Goal: Check status: Check status

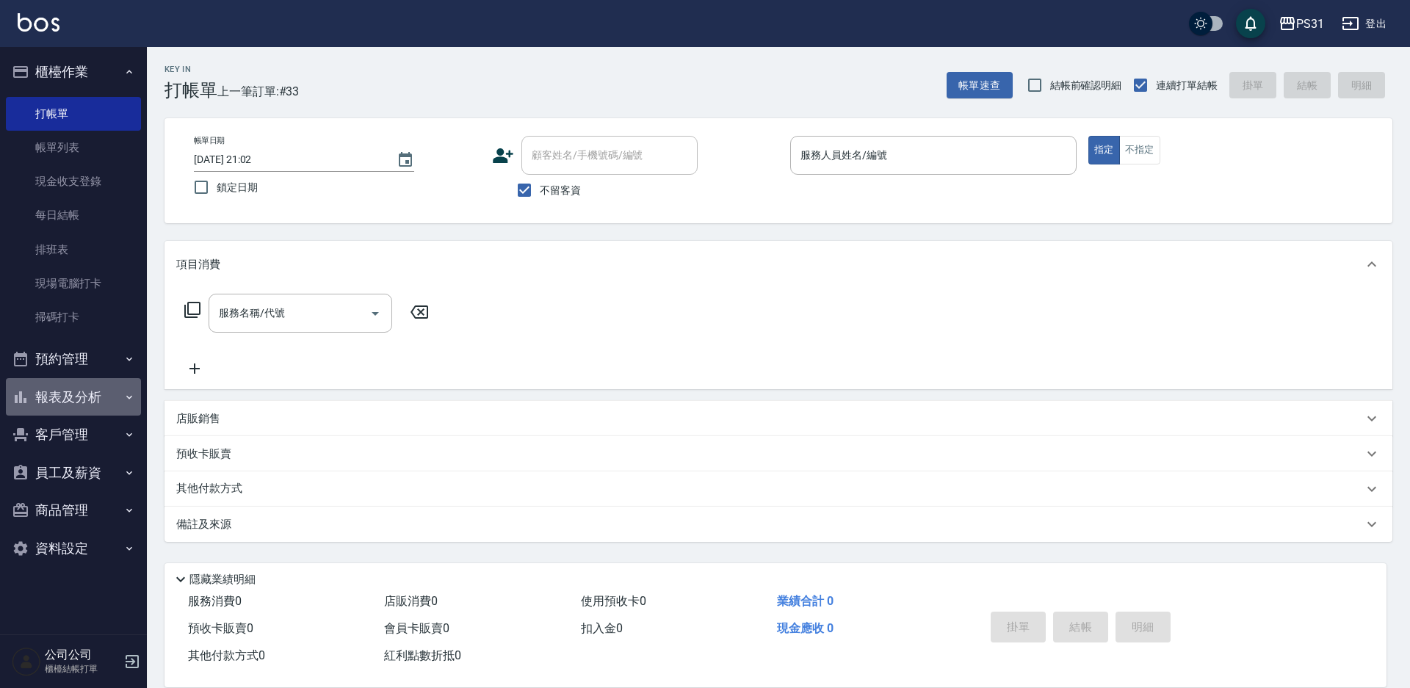
click at [101, 398] on button "報表及分析" at bounding box center [73, 397] width 135 height 38
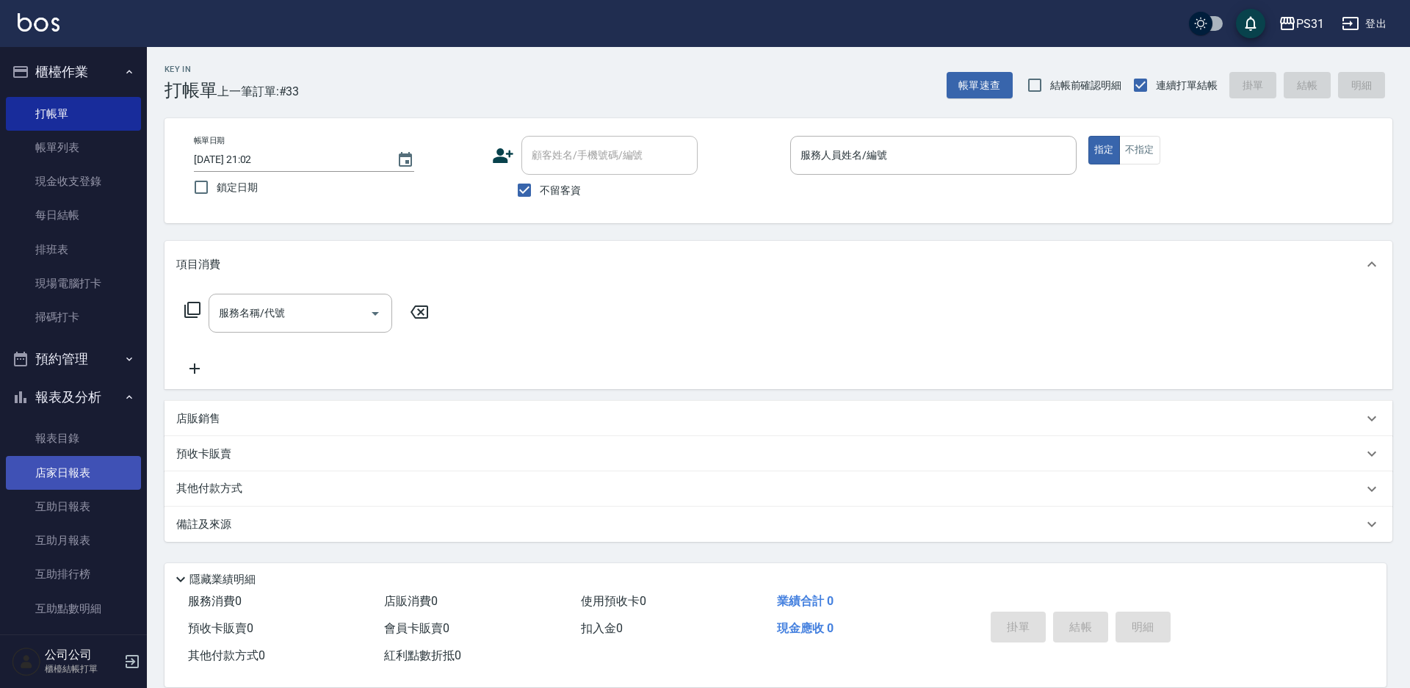
click at [68, 486] on link "店家日報表" at bounding box center [73, 473] width 135 height 34
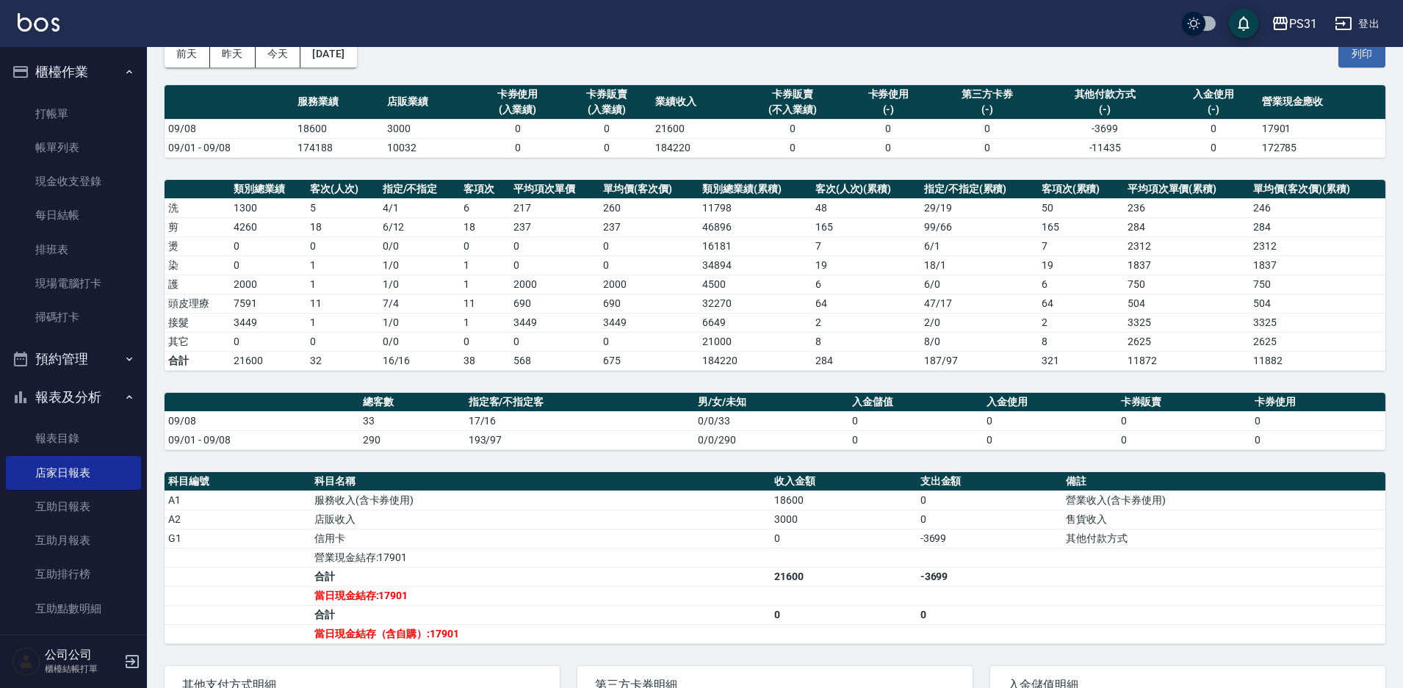
scroll to position [220, 0]
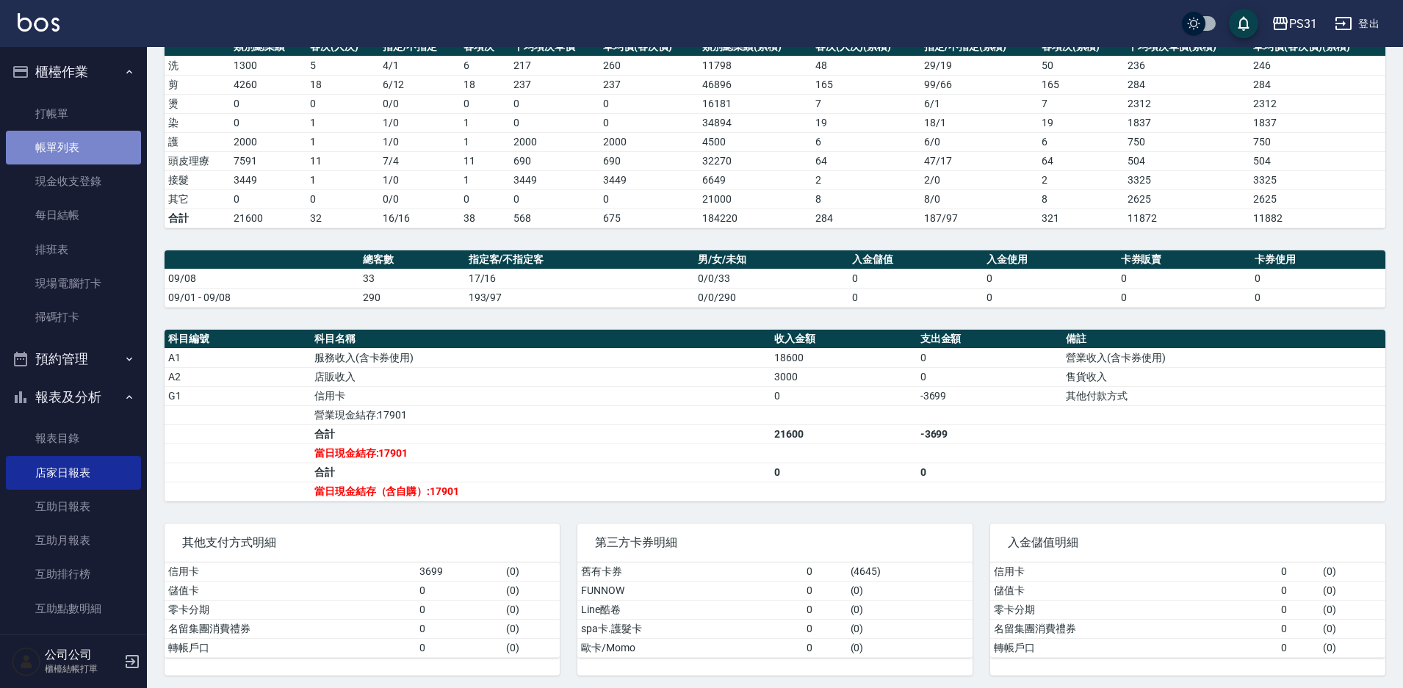
click at [110, 151] on link "帳單列表" at bounding box center [73, 148] width 135 height 34
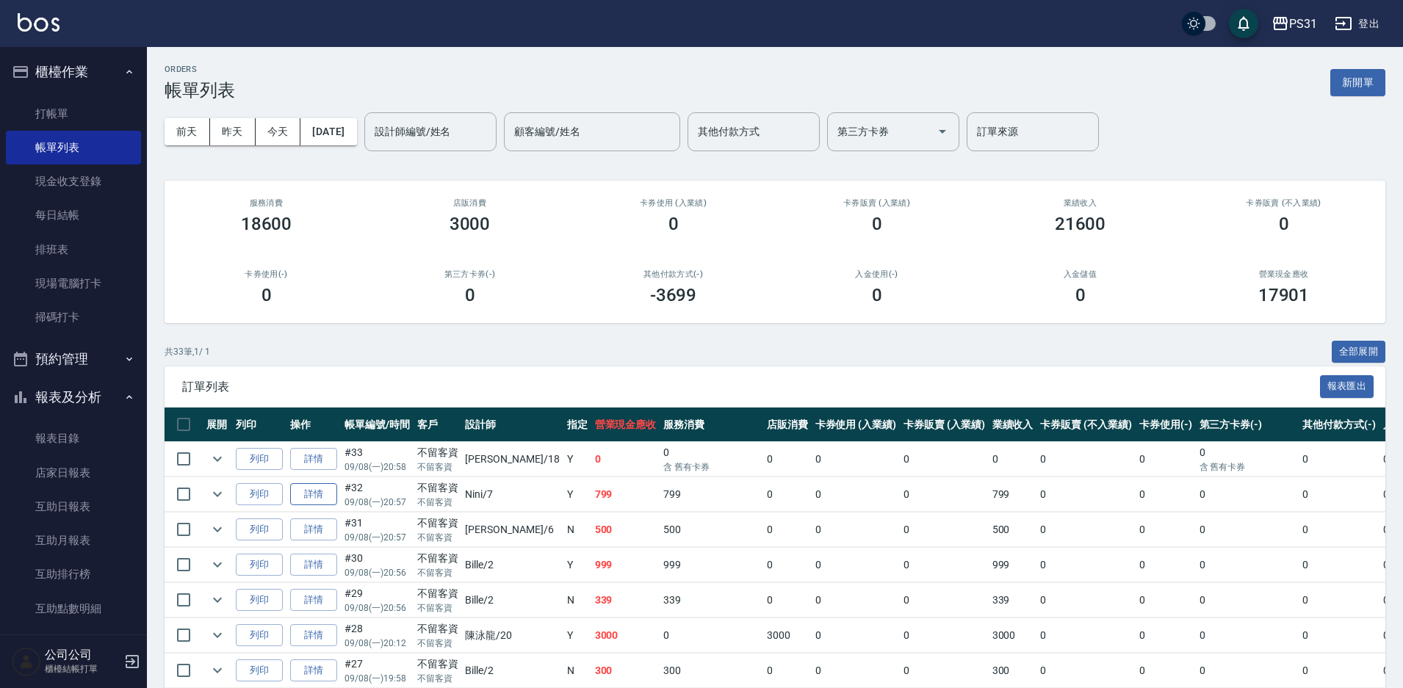
click at [306, 496] on link "詳情" at bounding box center [313, 494] width 47 height 23
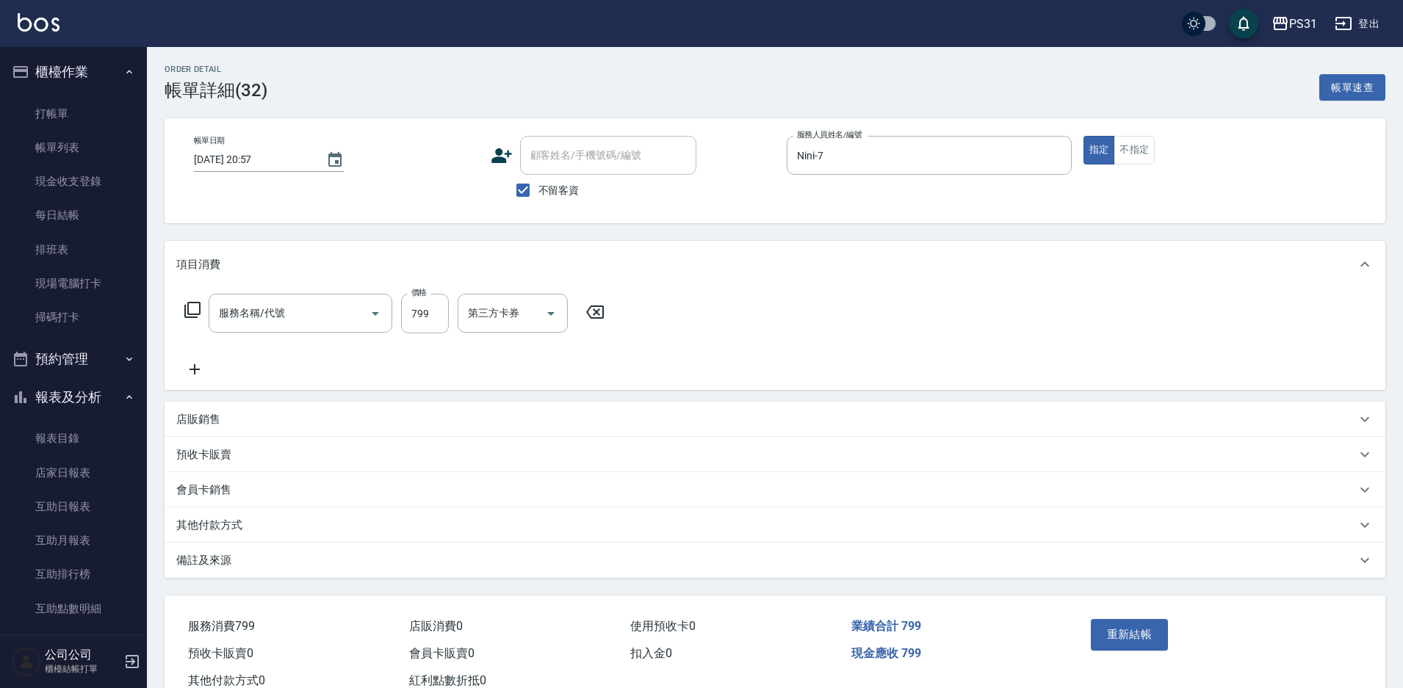
type input "[DATE] 20:57"
checkbox input "true"
type input "Nini-7"
type input "899洗剪套餐(899)"
click at [751, 314] on icon "Open" at bounding box center [745, 314] width 18 height 18
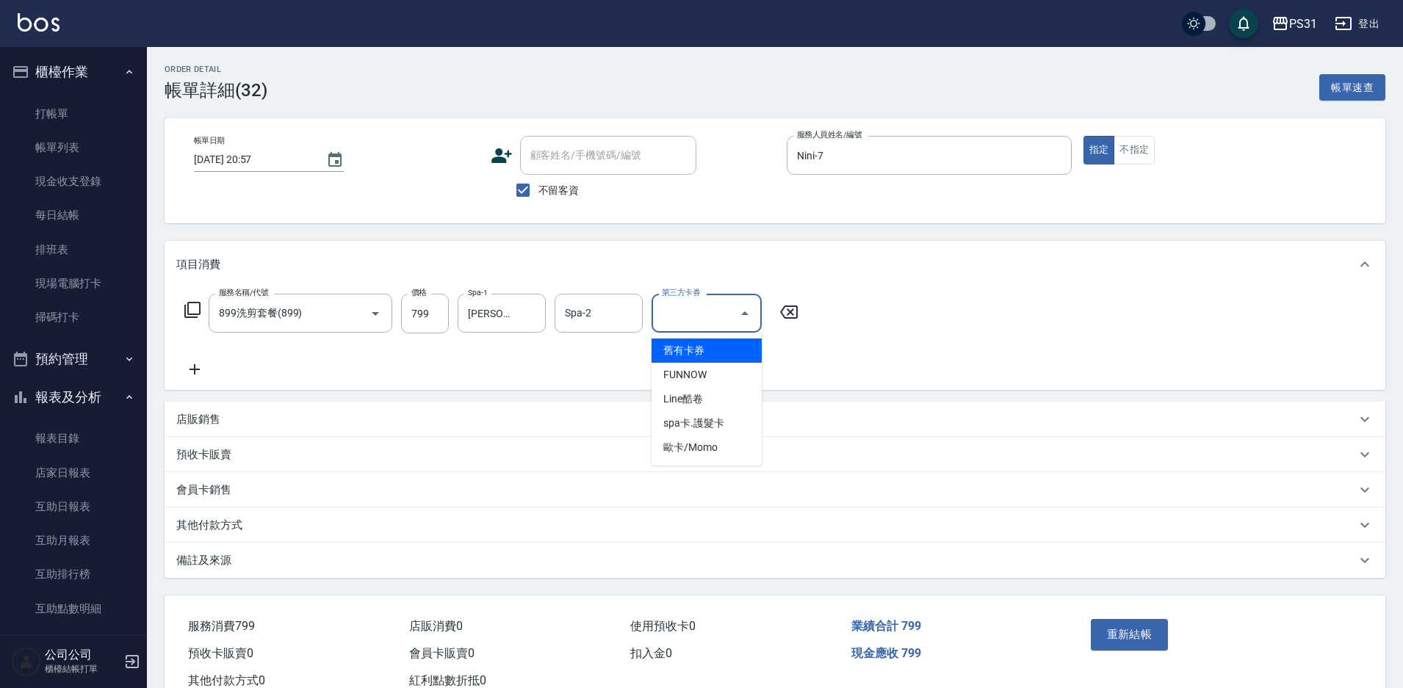
click at [720, 362] on span "舊有卡券" at bounding box center [706, 351] width 110 height 24
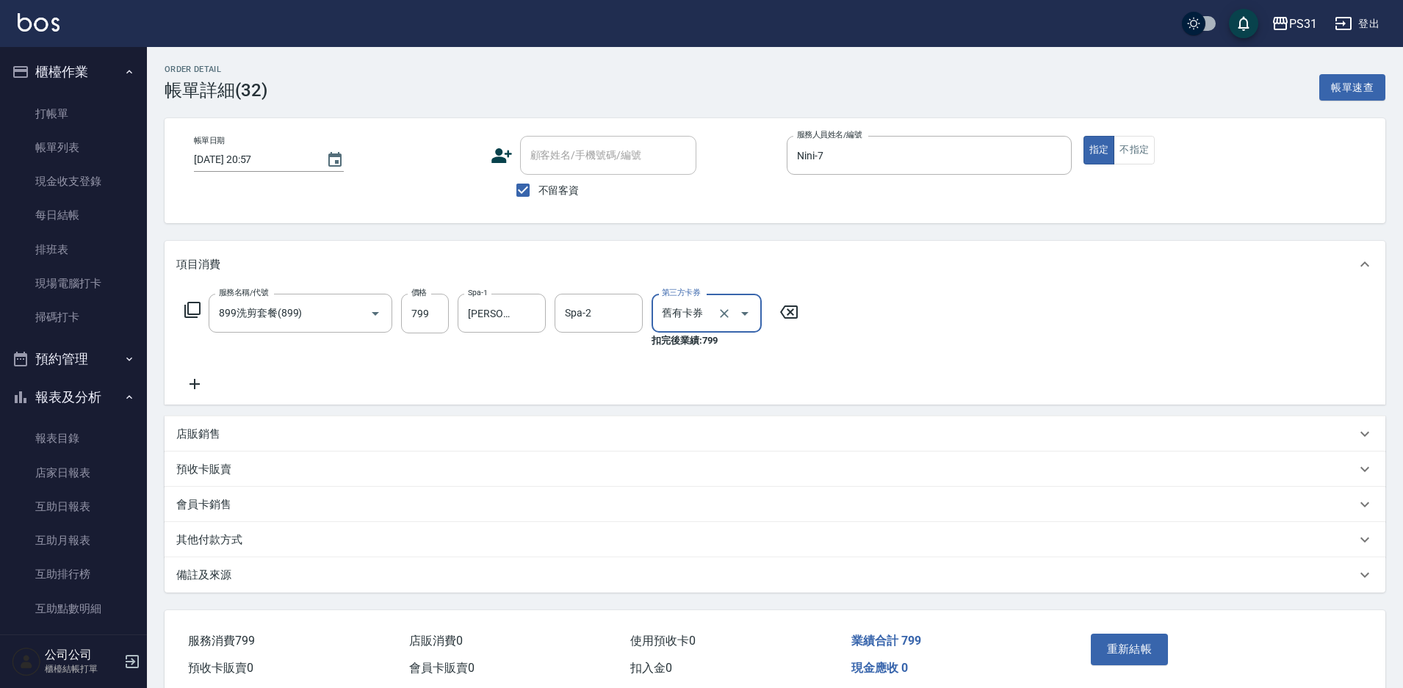
type input "舊有卡券"
click at [1133, 643] on button "重新結帳" at bounding box center [1130, 649] width 78 height 31
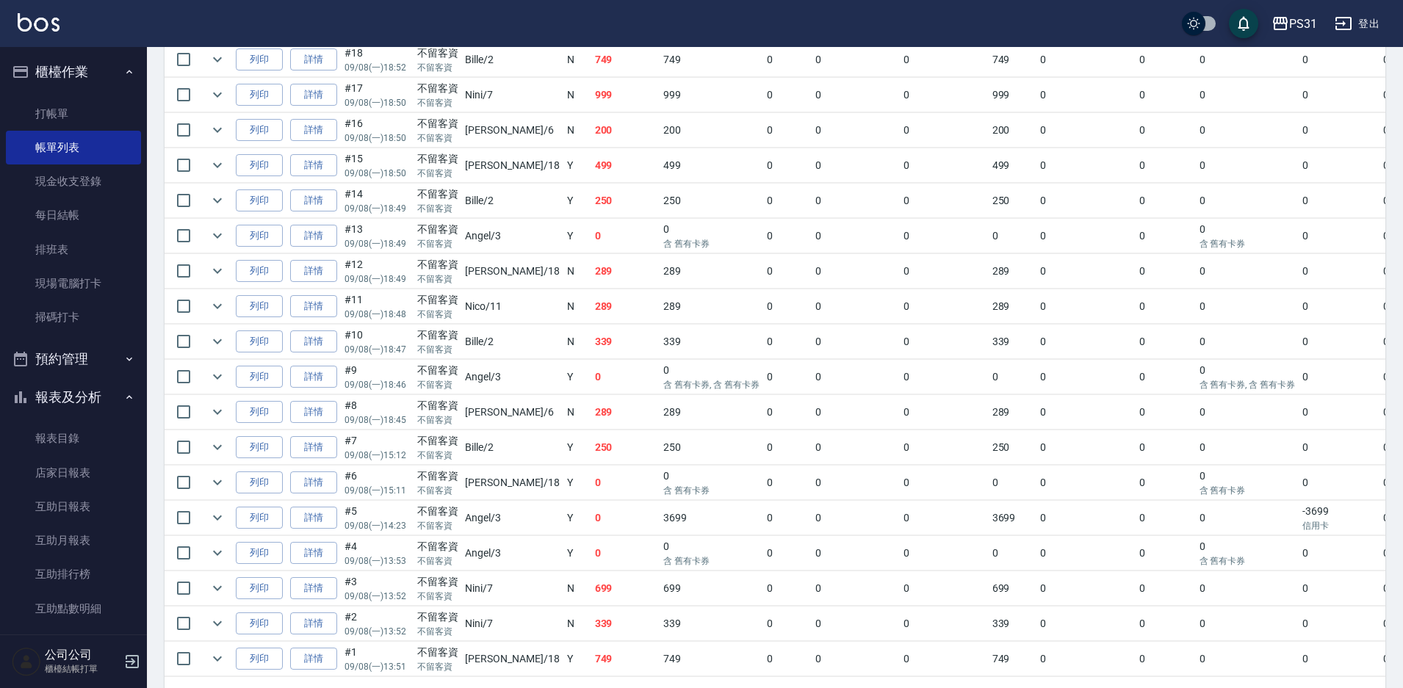
scroll to position [987, 0]
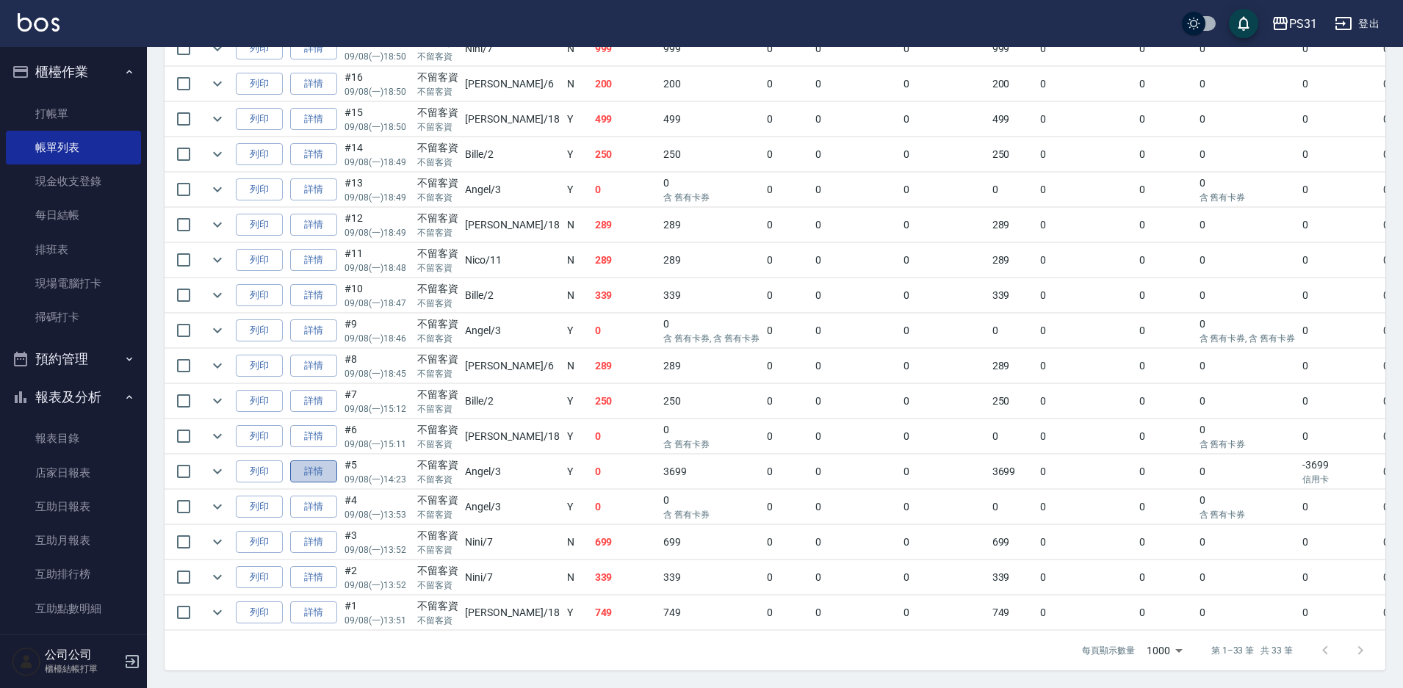
click at [322, 465] on link "詳情" at bounding box center [313, 471] width 47 height 23
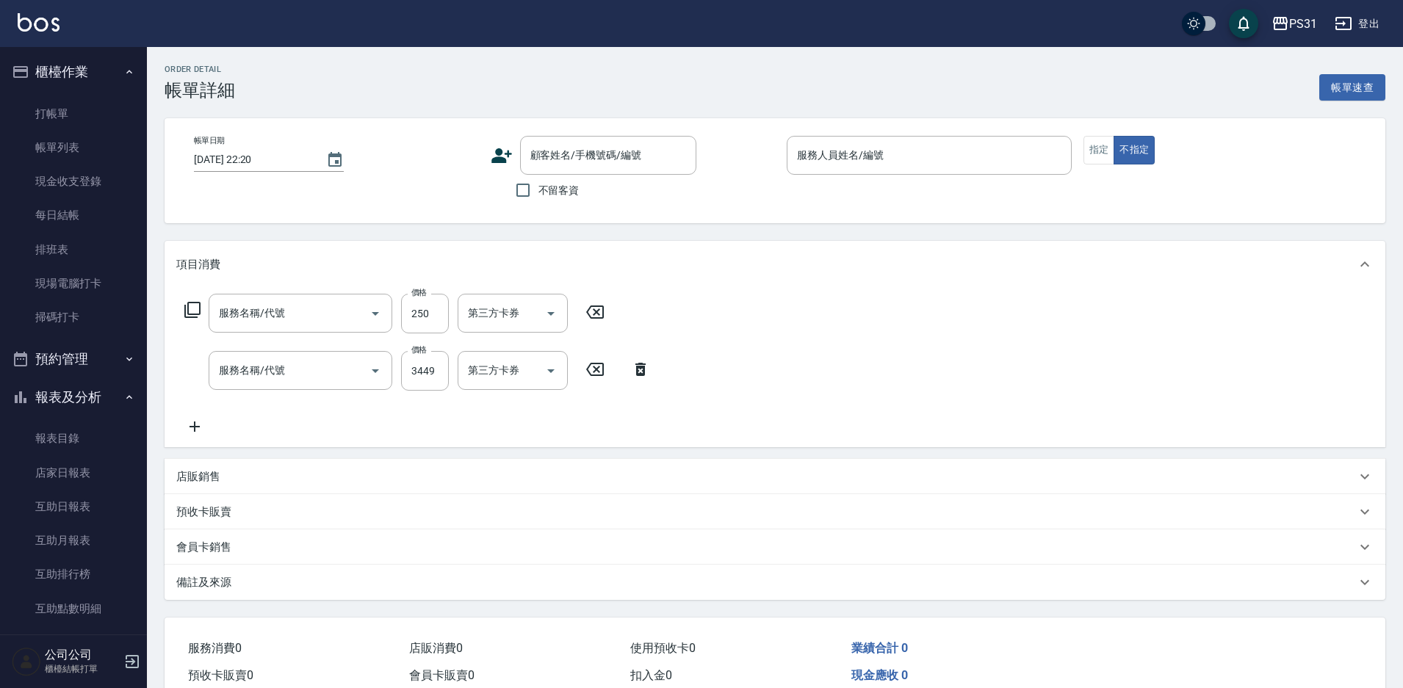
type input "[DATE] 14:23"
checkbox input "true"
type input "[PERSON_NAME]-3"
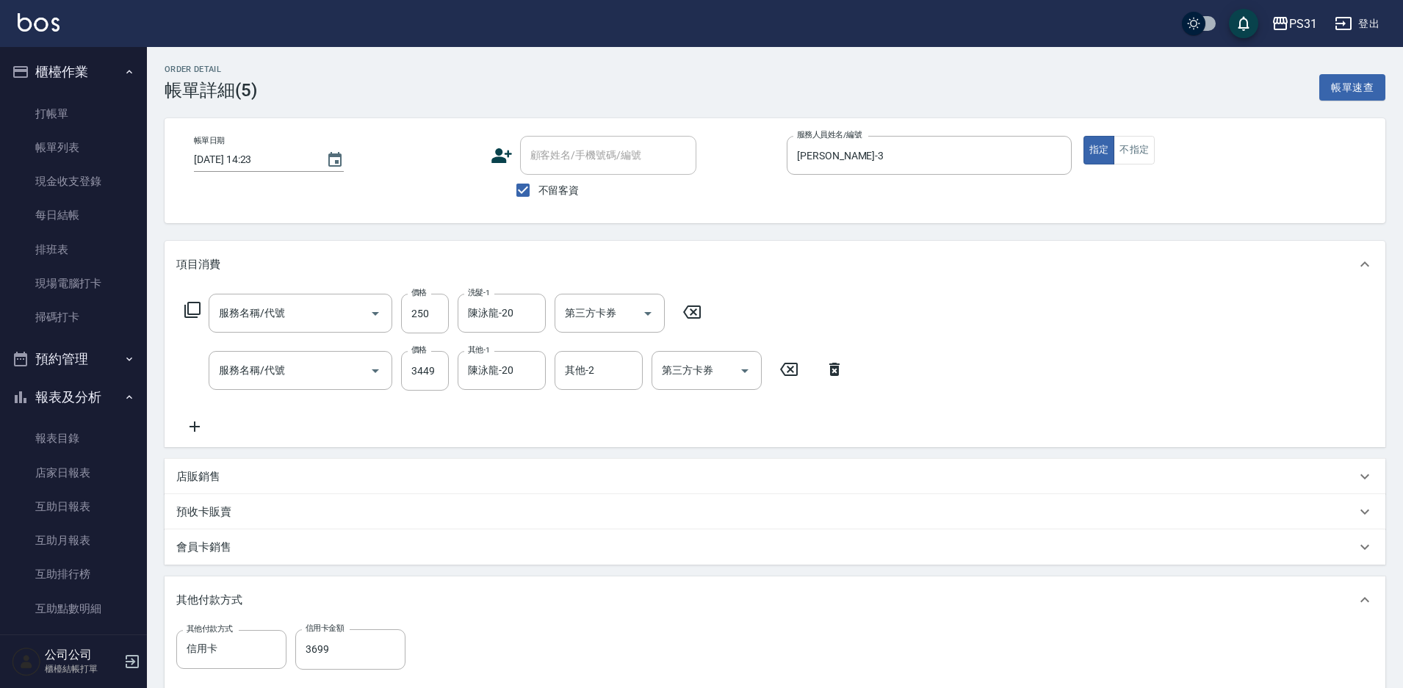
type input "一般洗+精油250(1250)"
type input "重整1組20片(7006)"
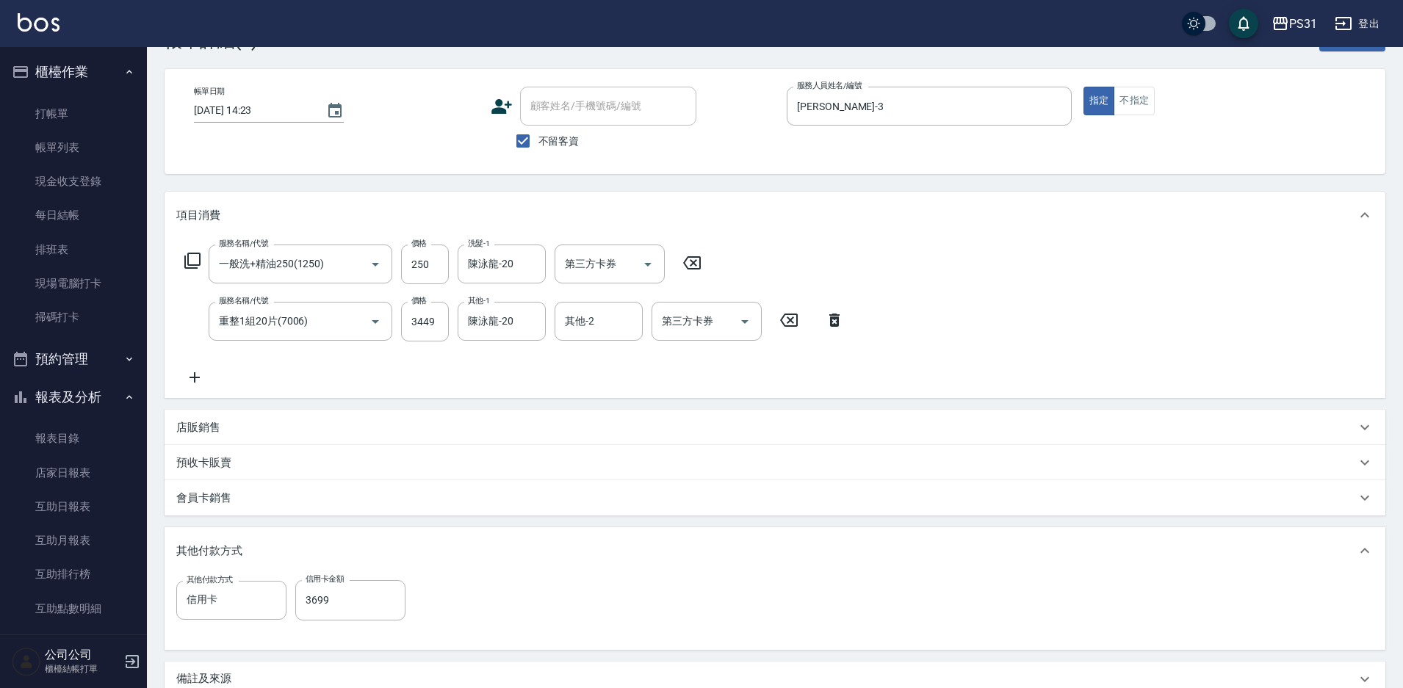
scroll to position [147, 0]
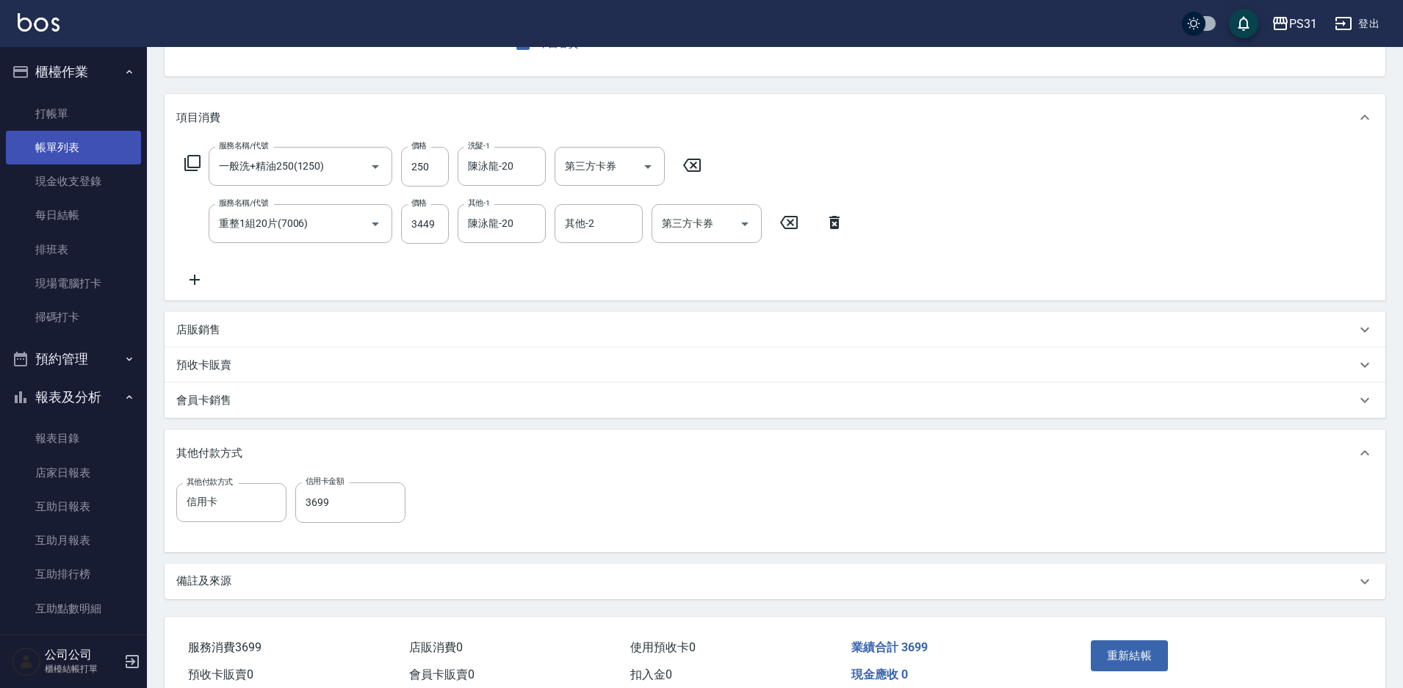
click at [74, 148] on link "帳單列表" at bounding box center [73, 148] width 135 height 34
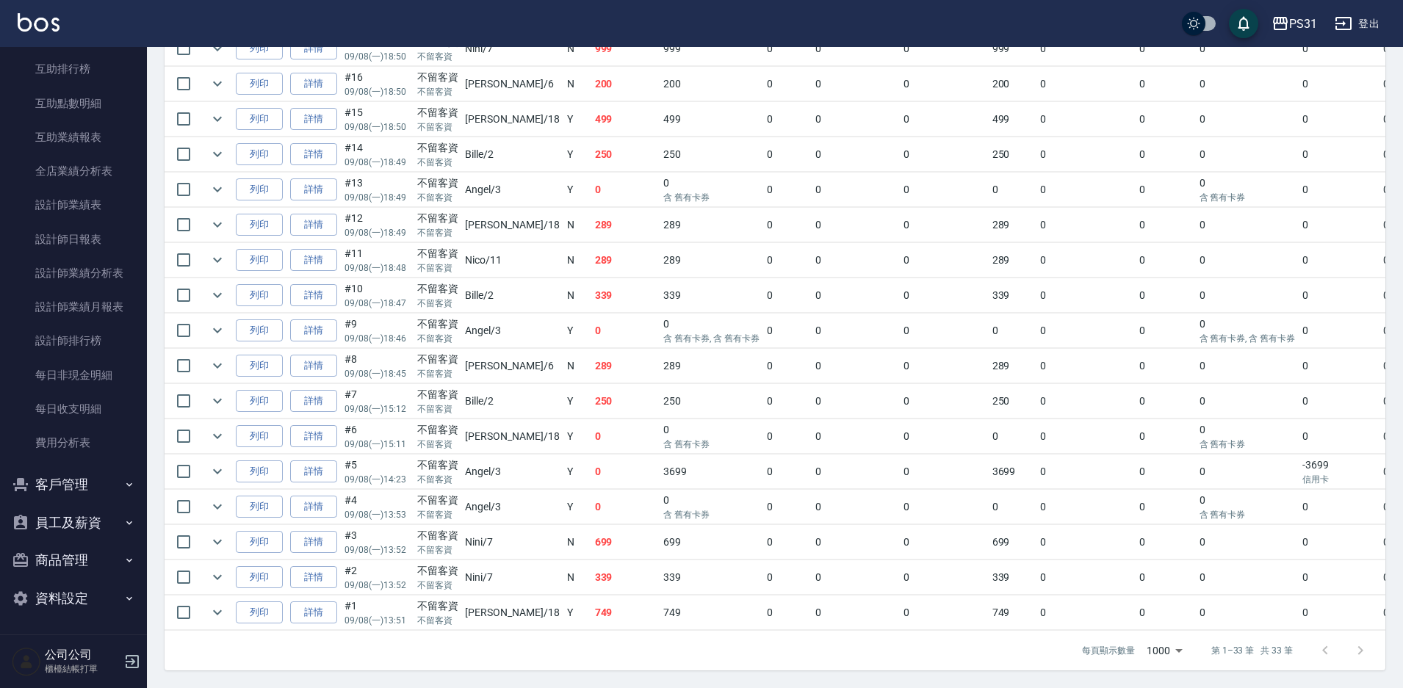
scroll to position [987, 0]
click at [214, 534] on icon "expand row" at bounding box center [218, 542] width 18 height 18
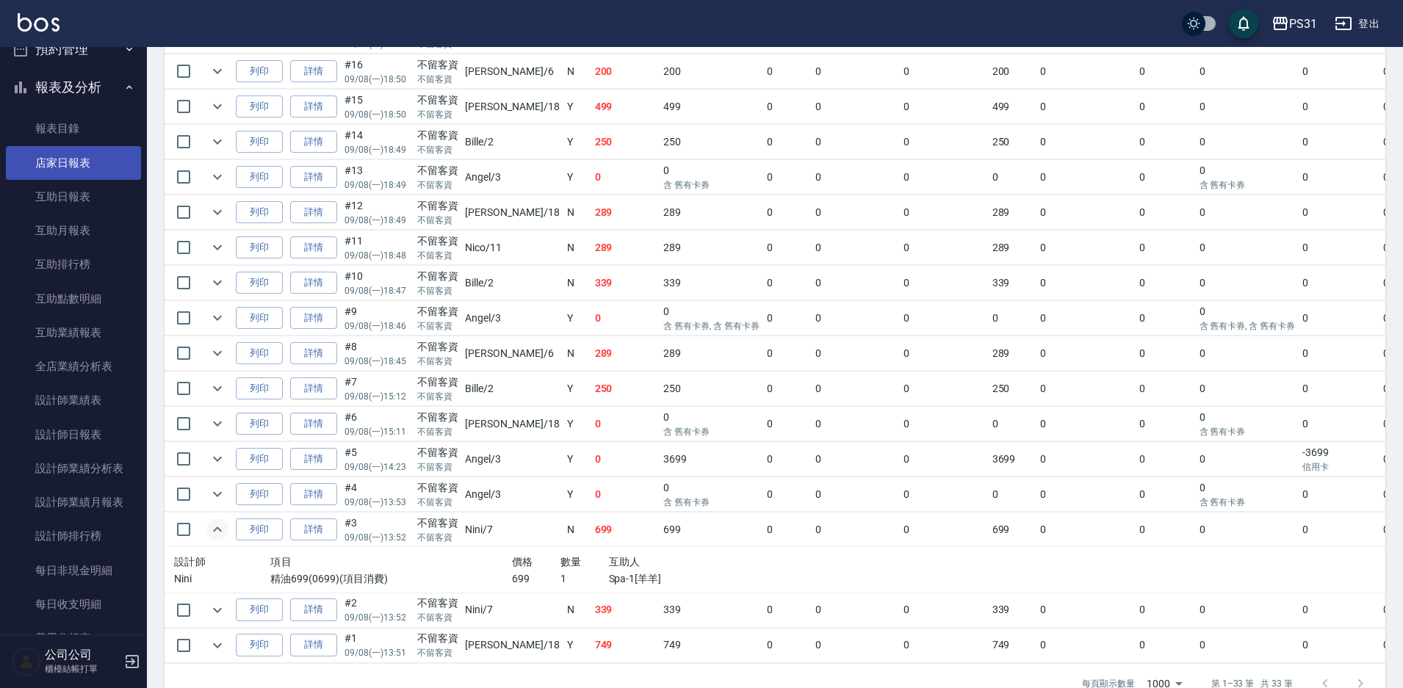
scroll to position [285, 0]
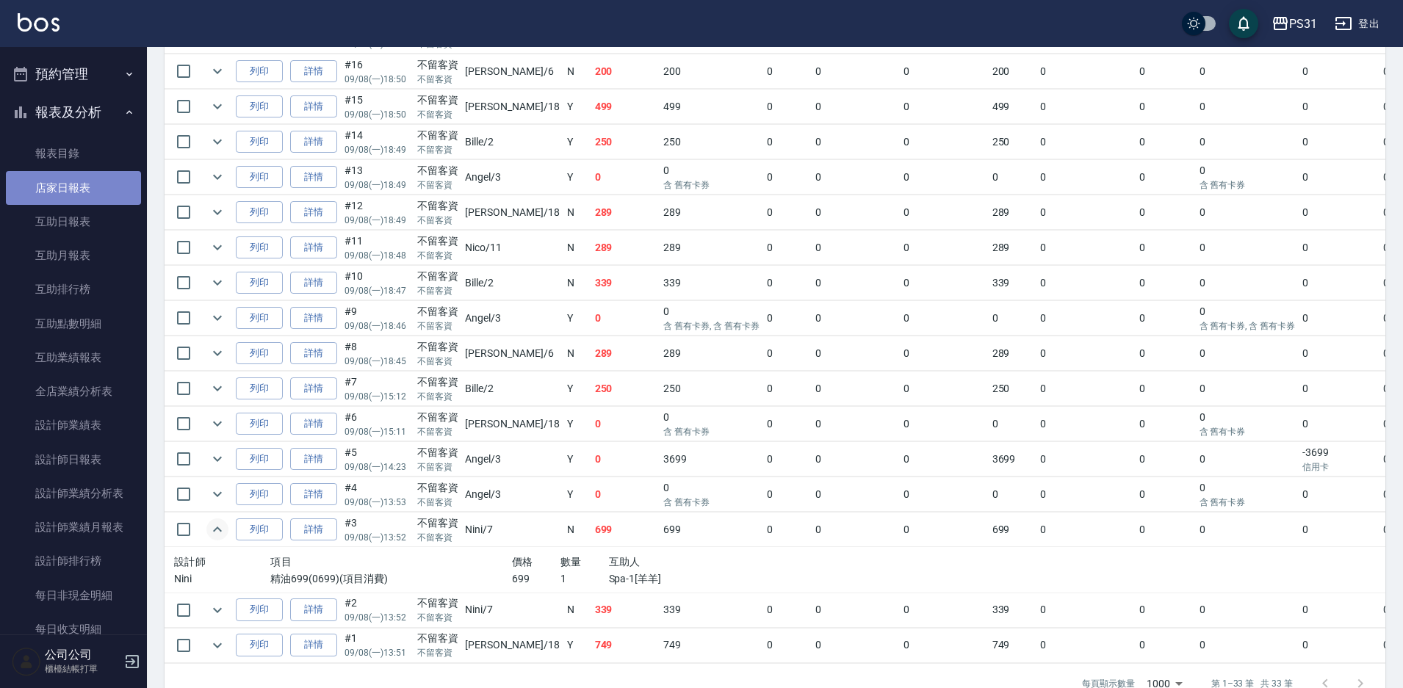
click at [81, 184] on link "店家日報表" at bounding box center [73, 188] width 135 height 34
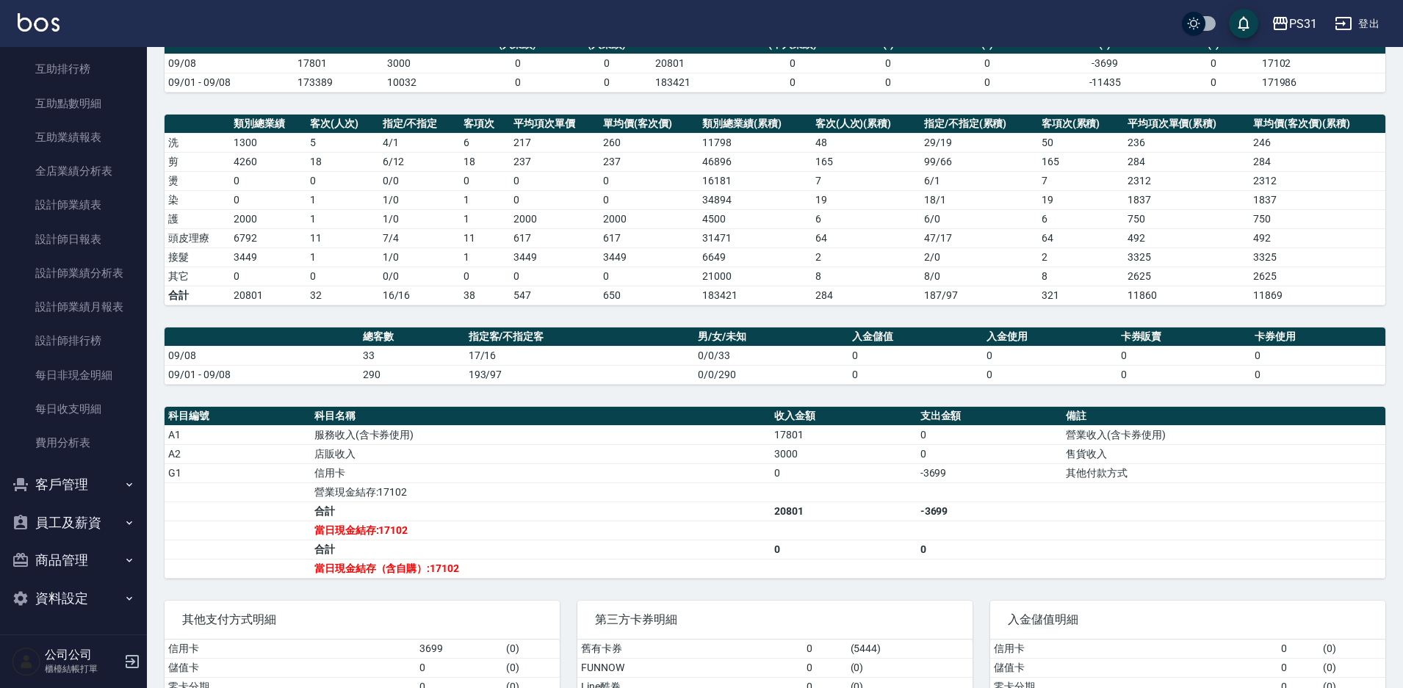
scroll to position [147, 0]
